Goal: Task Accomplishment & Management: Manage account settings

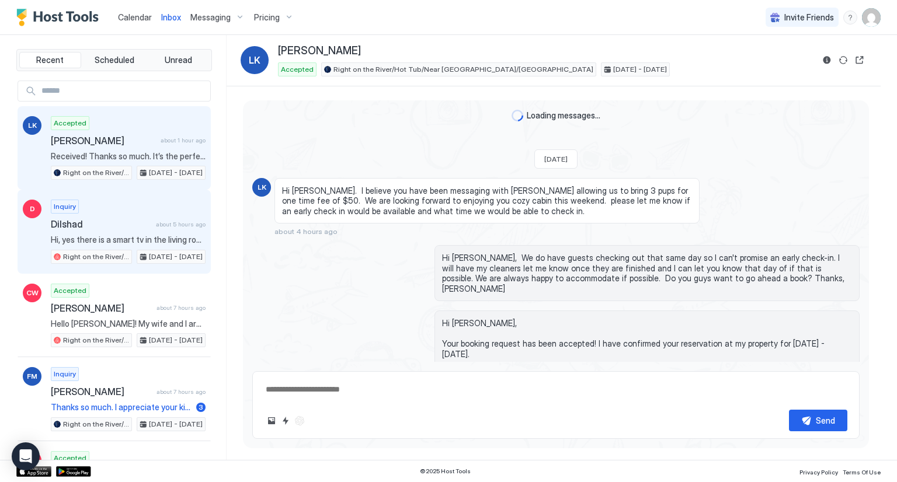
scroll to position [570, 0]
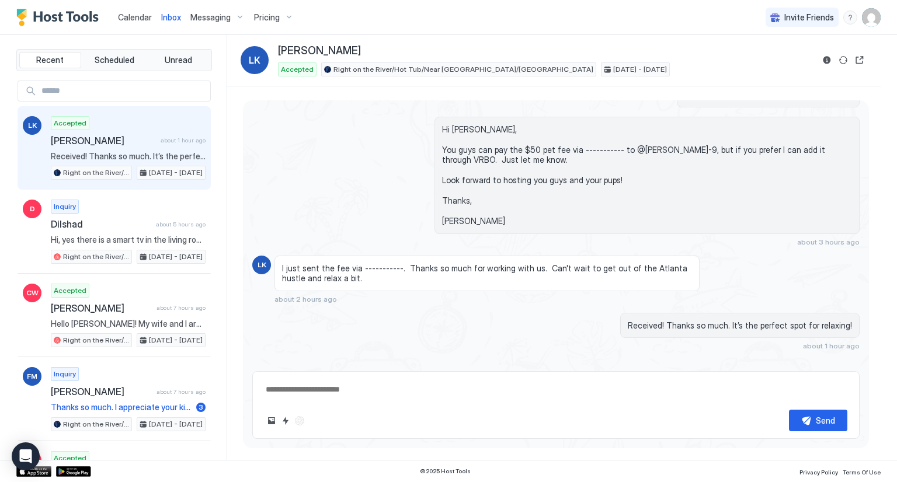
click at [197, 17] on span "Messaging" at bounding box center [210, 17] width 40 height 11
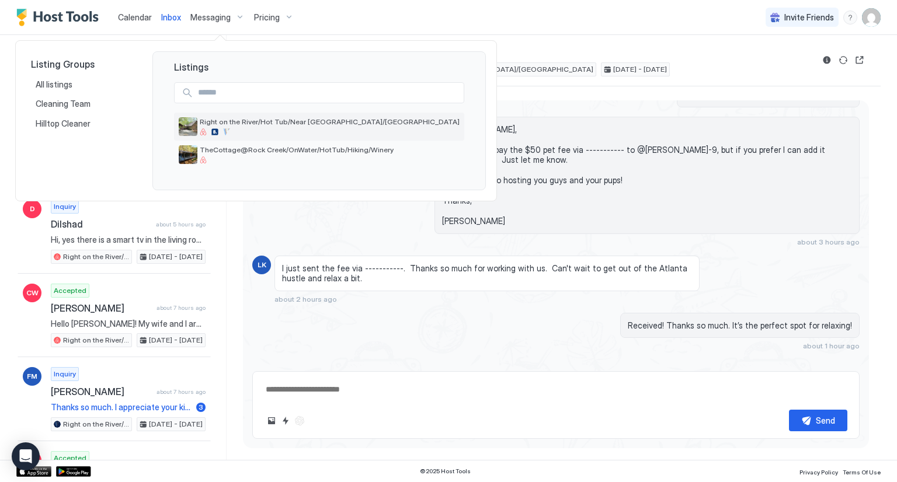
click at [235, 122] on span "Right on the River/Hot Tub/Near [GEOGRAPHIC_DATA]/[GEOGRAPHIC_DATA]" at bounding box center [330, 121] width 260 height 9
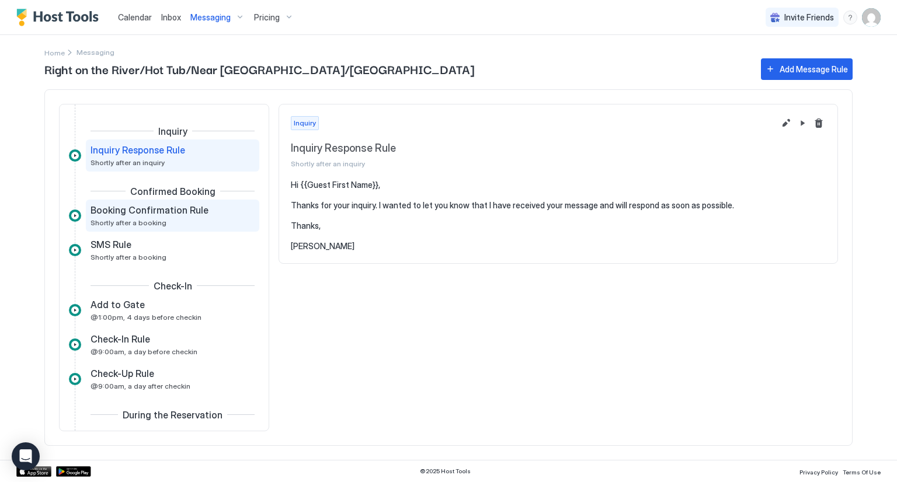
click at [196, 218] on div "Booking Confirmation Rule Shortly after a booking" at bounding box center [165, 215] width 148 height 23
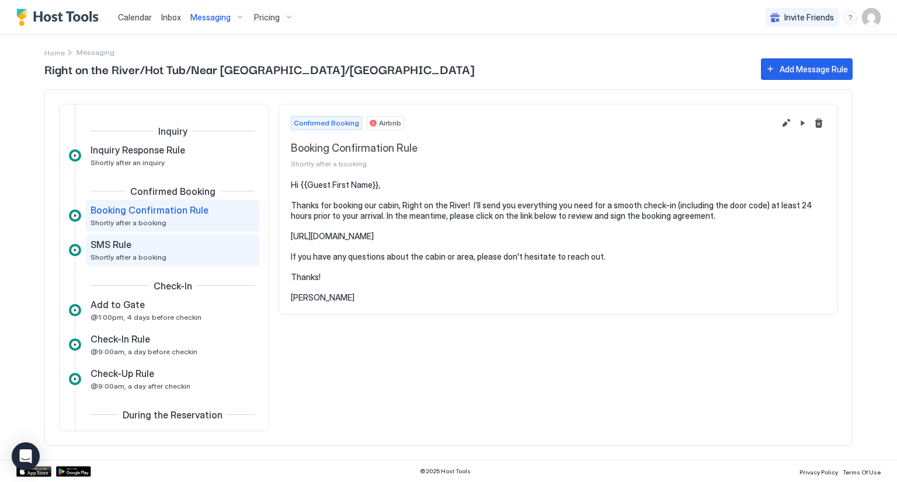
click at [144, 251] on div "SMS Rule Shortly after a booking" at bounding box center [165, 250] width 148 height 23
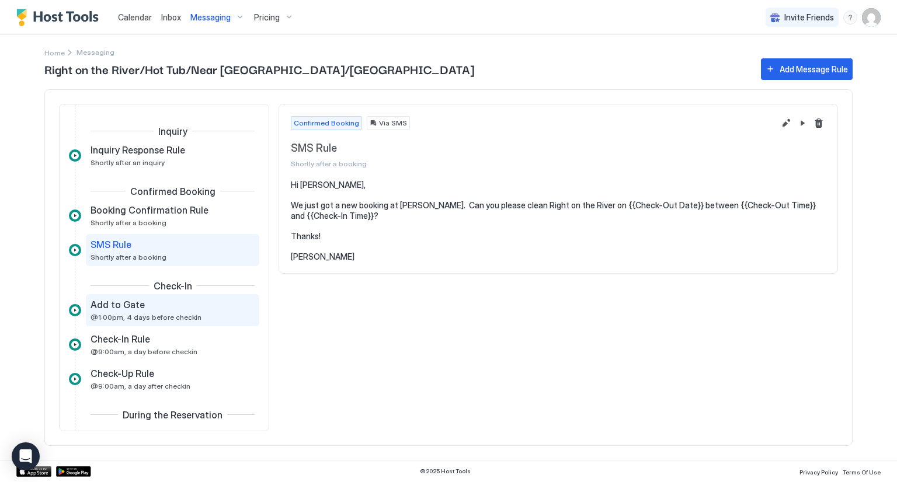
click at [170, 316] on span "@1:00pm, 4 days before checkin" at bounding box center [146, 317] width 111 height 9
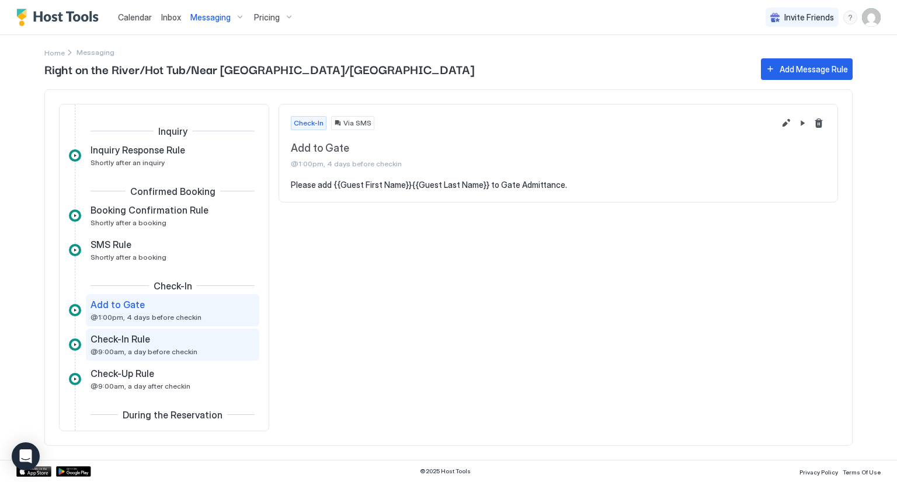
click at [197, 351] on div "Check-In Rule @9:00am, a day before checkin" at bounding box center [165, 344] width 148 height 23
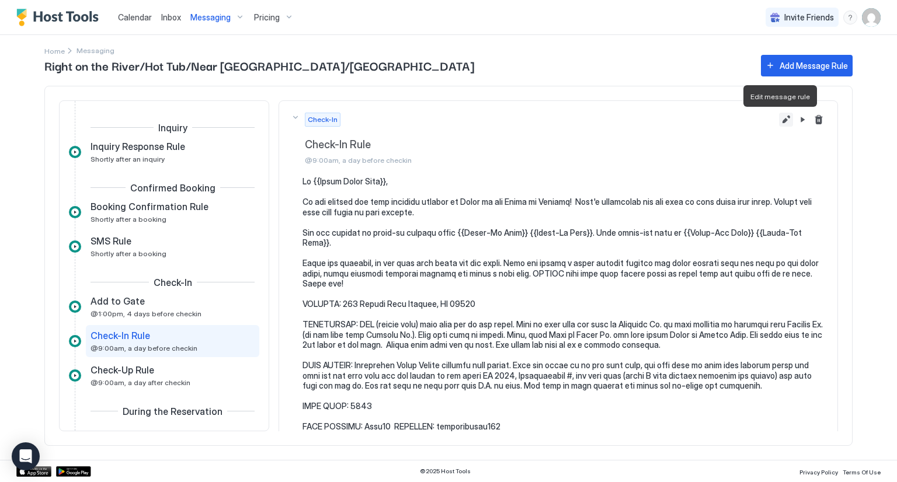
click at [779, 124] on button "Edit message rule" at bounding box center [786, 120] width 14 height 14
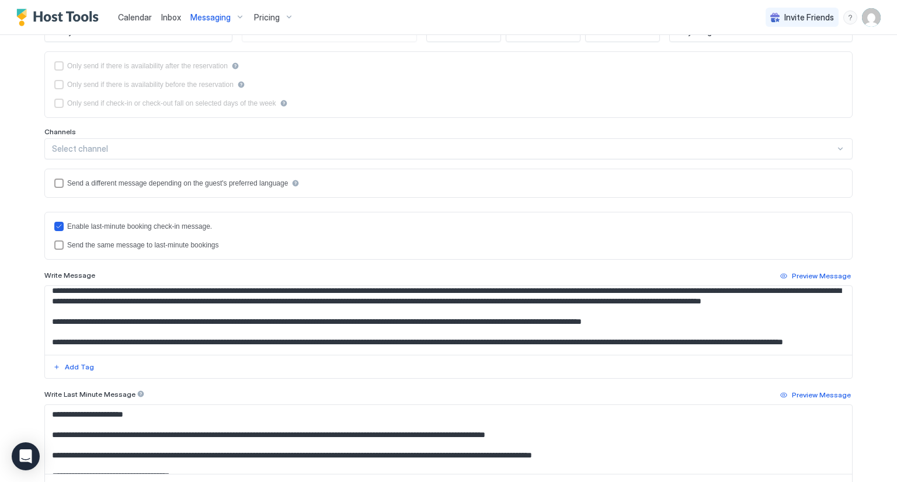
scroll to position [759, 0]
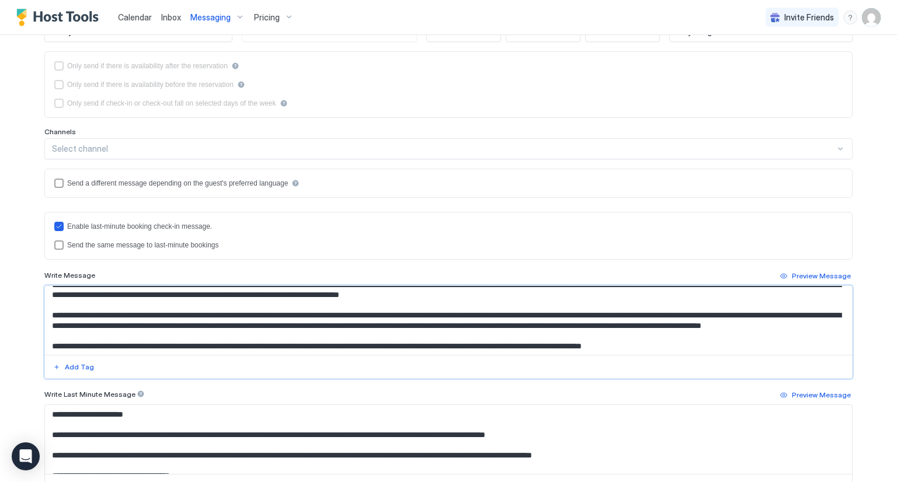
drag, startPoint x: 297, startPoint y: 292, endPoint x: 279, endPoint y: 291, distance: 17.6
click at [279, 291] on textarea "Input Field" at bounding box center [448, 320] width 807 height 69
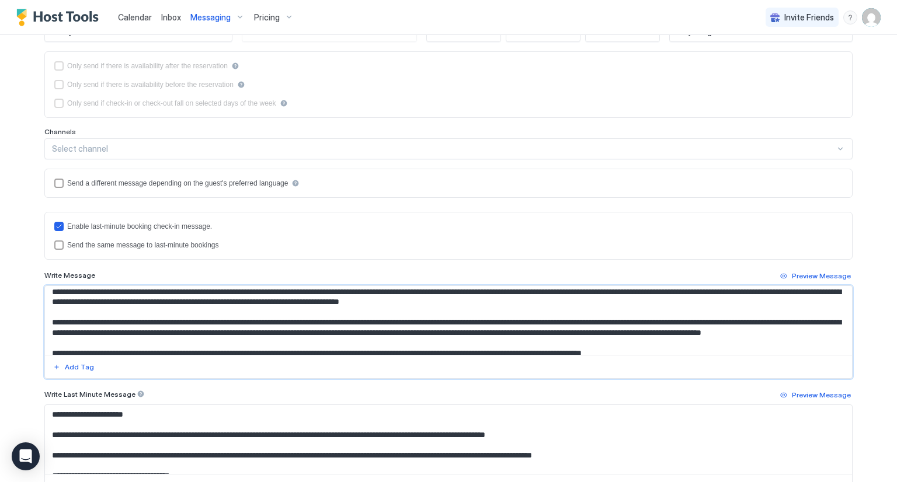
click at [278, 302] on textarea "Input Field" at bounding box center [448, 320] width 807 height 69
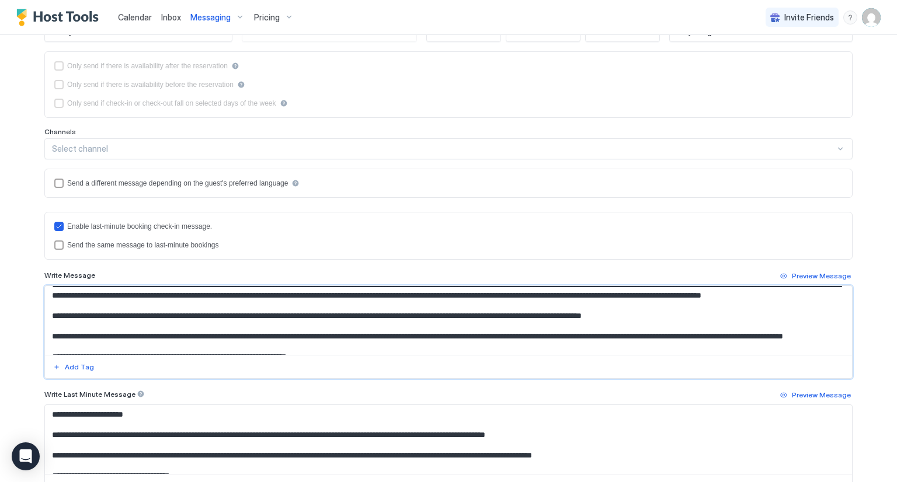
drag, startPoint x: 293, startPoint y: 345, endPoint x: 277, endPoint y: 346, distance: 15.8
click at [277, 346] on textarea "Input Field" at bounding box center [448, 320] width 807 height 69
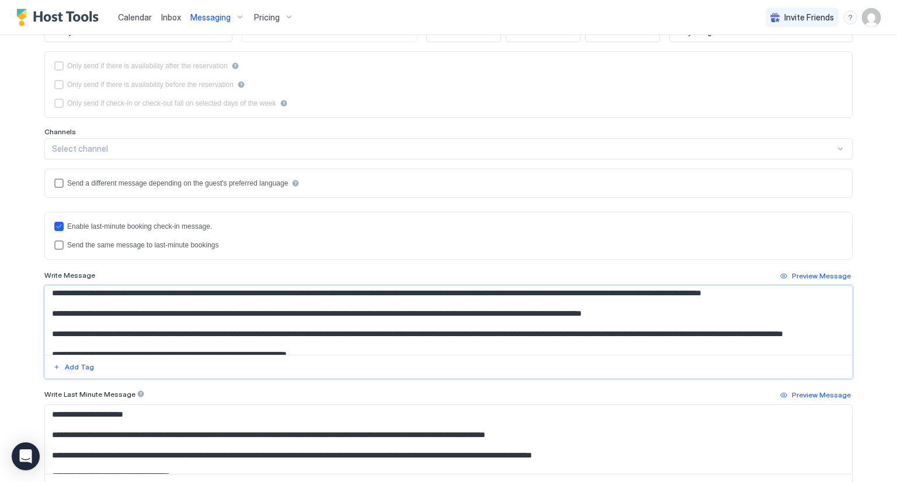
click at [289, 324] on textarea "Input Field" at bounding box center [448, 320] width 807 height 69
drag, startPoint x: 262, startPoint y: 305, endPoint x: 294, endPoint y: 305, distance: 32.7
click at [294, 305] on textarea "Input Field" at bounding box center [448, 320] width 807 height 69
click at [404, 301] on textarea "Input Field" at bounding box center [448, 320] width 807 height 69
drag, startPoint x: 474, startPoint y: 302, endPoint x: 411, endPoint y: 304, distance: 63.1
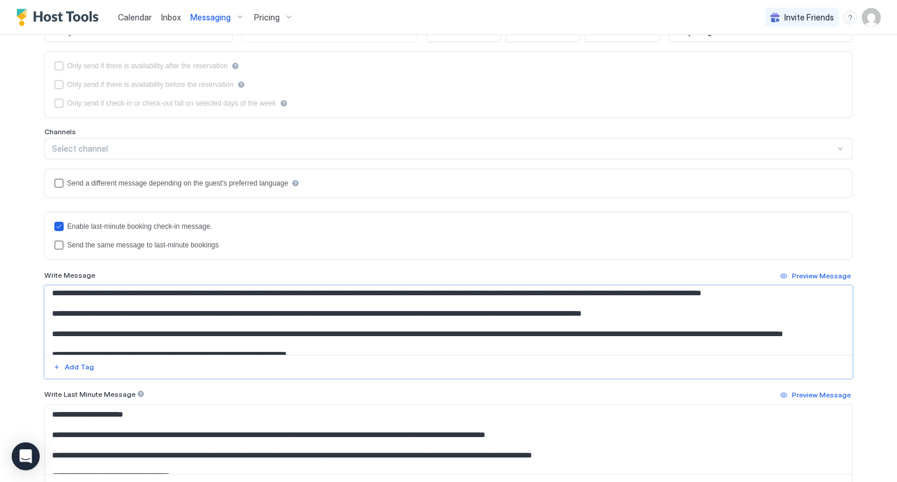
click at [411, 304] on textarea "Input Field" at bounding box center [448, 320] width 807 height 69
drag, startPoint x: 530, startPoint y: 301, endPoint x: 767, endPoint y: 303, distance: 237.1
click at [767, 303] on textarea "Input Field" at bounding box center [448, 320] width 807 height 69
drag, startPoint x: 261, startPoint y: 302, endPoint x: 405, endPoint y: 304, distance: 144.2
click at [405, 304] on textarea "Input Field" at bounding box center [448, 320] width 807 height 69
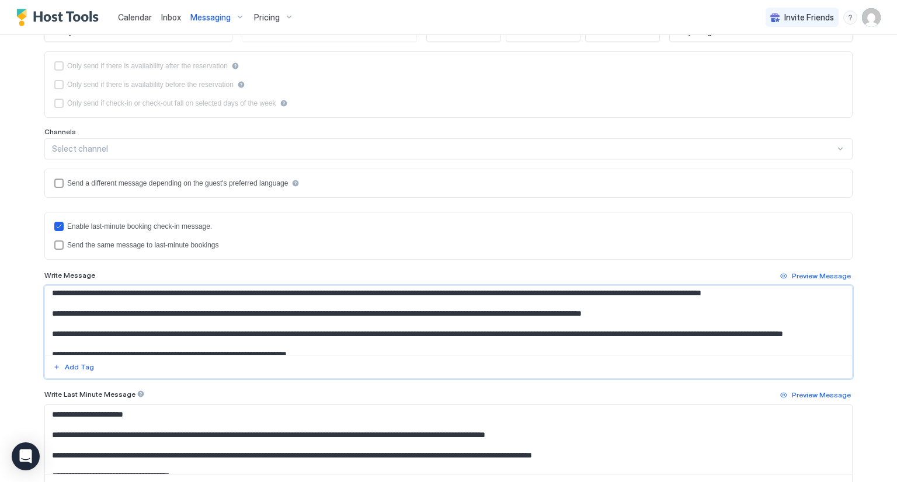
click at [516, 299] on textarea "Input Field" at bounding box center [448, 320] width 807 height 69
click at [707, 295] on textarea "Input Field" at bounding box center [448, 320] width 807 height 69
drag, startPoint x: 707, startPoint y: 304, endPoint x: 579, endPoint y: 314, distance: 128.3
click at [579, 314] on textarea "Input Field" at bounding box center [448, 320] width 807 height 69
drag, startPoint x: 554, startPoint y: 301, endPoint x: 731, endPoint y: 298, distance: 177.0
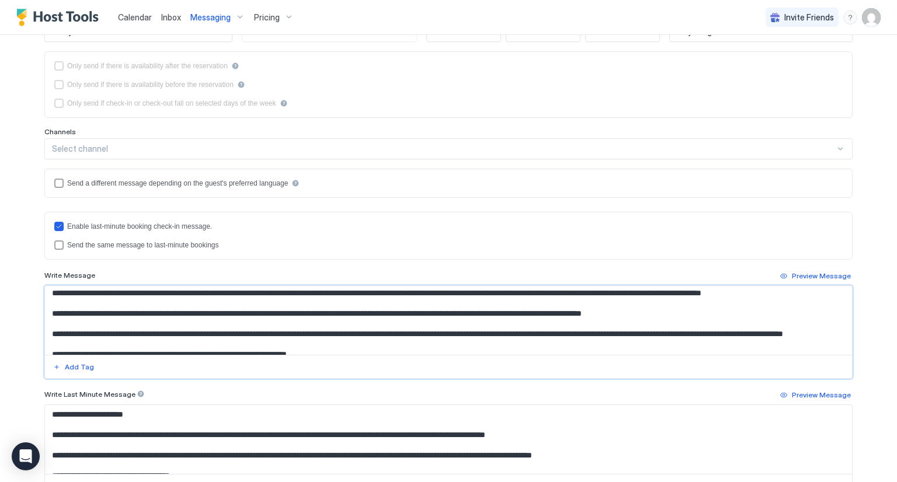
click at [731, 298] on textarea "Input Field" at bounding box center [448, 320] width 807 height 69
click at [443, 300] on textarea "Input Field" at bounding box center [448, 320] width 807 height 69
drag, startPoint x: 590, startPoint y: 303, endPoint x: 495, endPoint y: 304, distance: 95.2
click at [495, 304] on textarea "Input Field" at bounding box center [448, 320] width 807 height 69
click at [537, 301] on textarea "Input Field" at bounding box center [448, 320] width 807 height 69
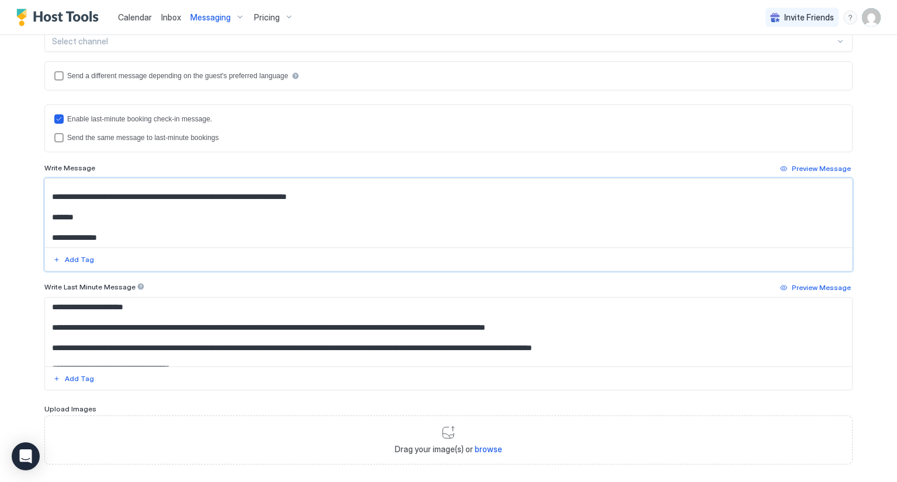
scroll to position [341, 0]
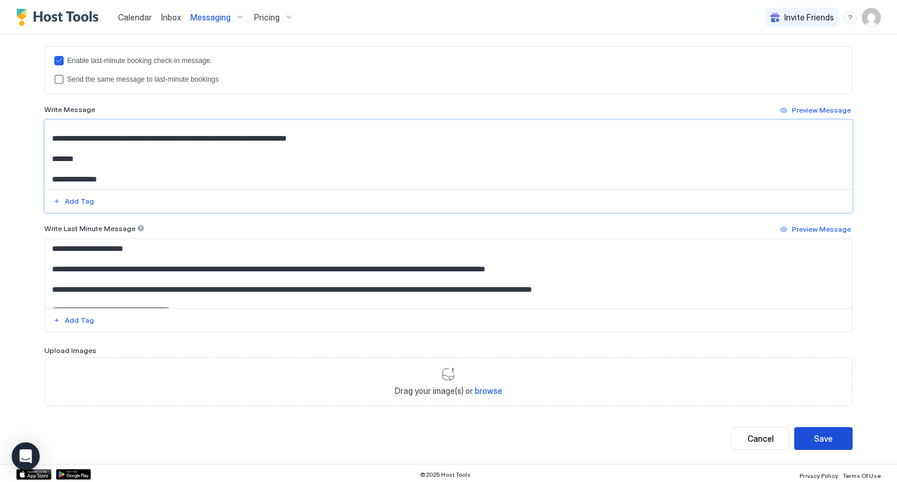
type textarea "**********"
click at [825, 437] on div "Save" at bounding box center [823, 439] width 19 height 12
